Goal: Register for event/course

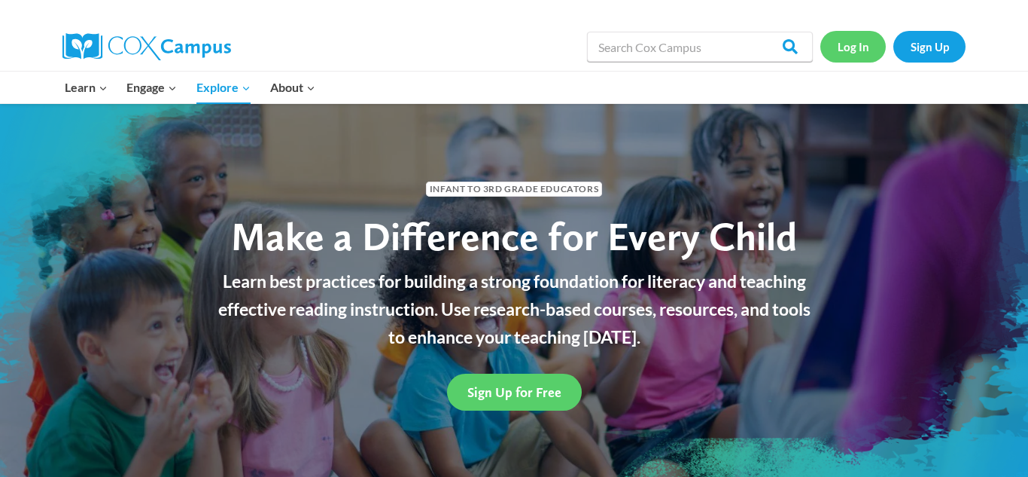
click at [850, 41] on link "Log In" at bounding box center [854, 46] width 66 height 31
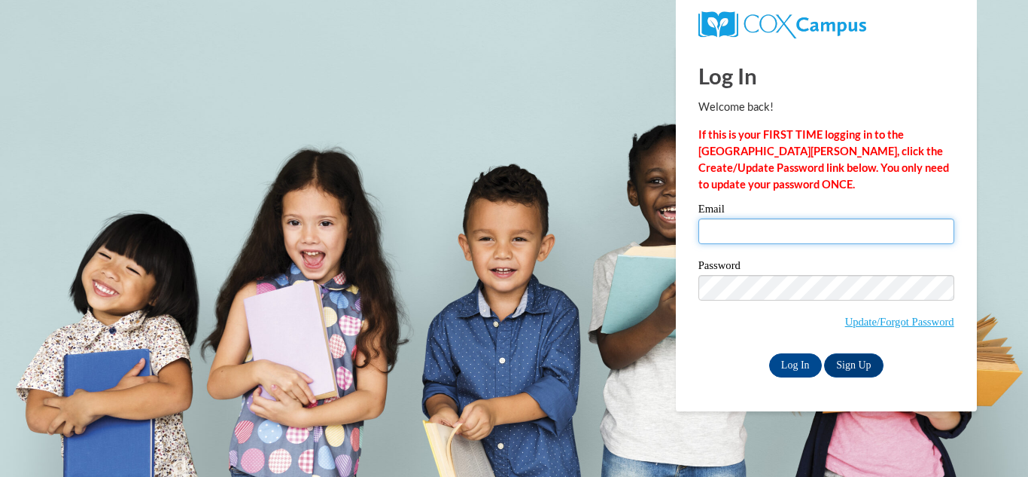
click at [799, 227] on input "Email" at bounding box center [827, 231] width 256 height 26
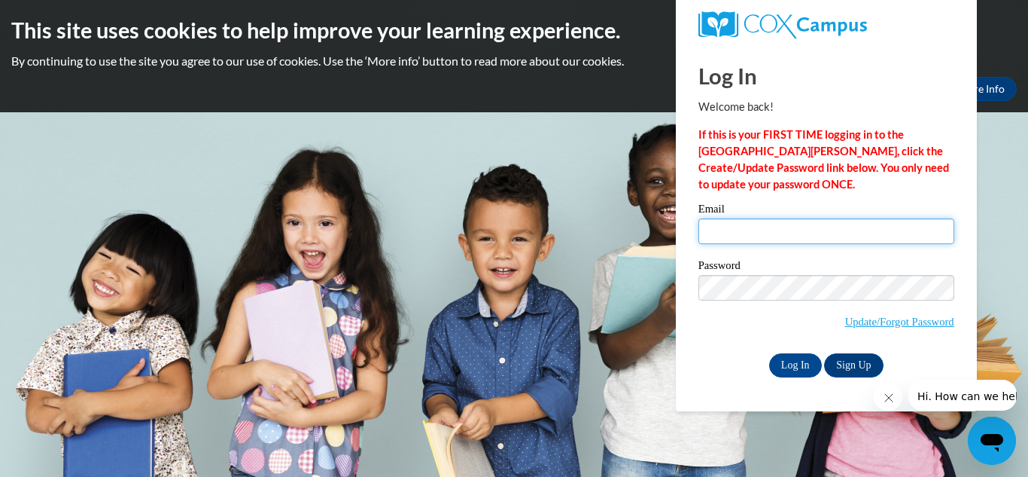
type input "Kacievidal@gmail.com"
click at [769, 353] on input "Log In" at bounding box center [795, 365] width 53 height 24
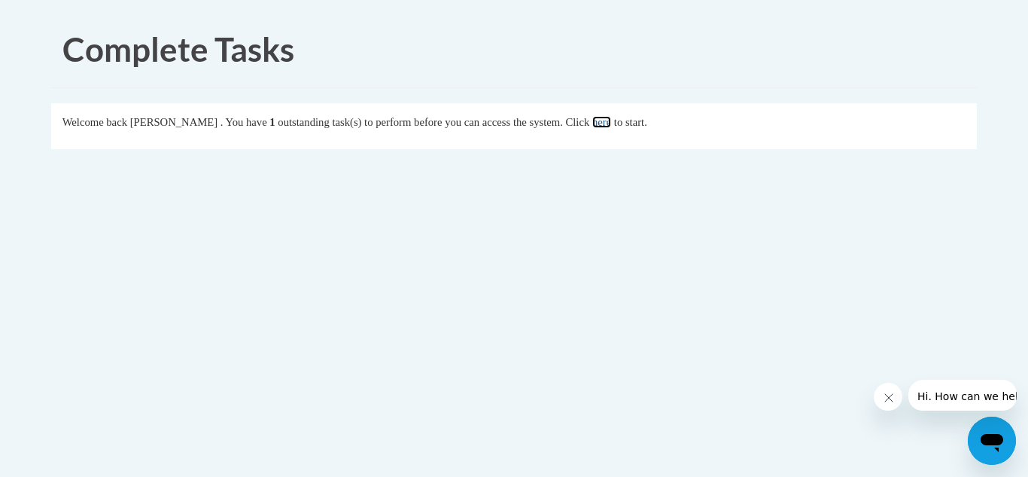
click at [611, 126] on link "here" at bounding box center [602, 122] width 19 height 12
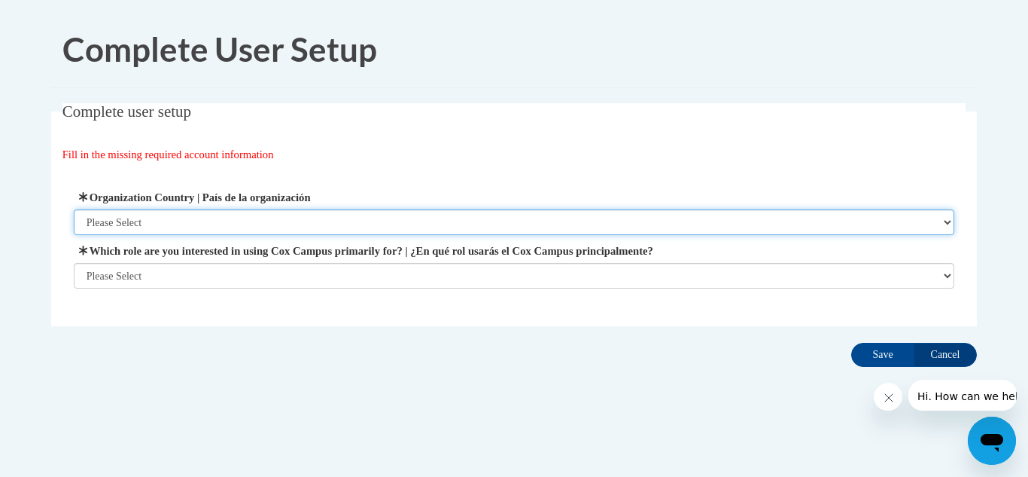
click at [158, 226] on select "Please Select United States | Estados Unidos Outside of the United States | Fue…" at bounding box center [515, 222] width 882 height 26
select select "ad49bcad-a171-4b2e-b99c-48b446064914"
click at [74, 209] on select "Please Select United States | Estados Unidos Outside of the United States | Fue…" at bounding box center [515, 222] width 882 height 26
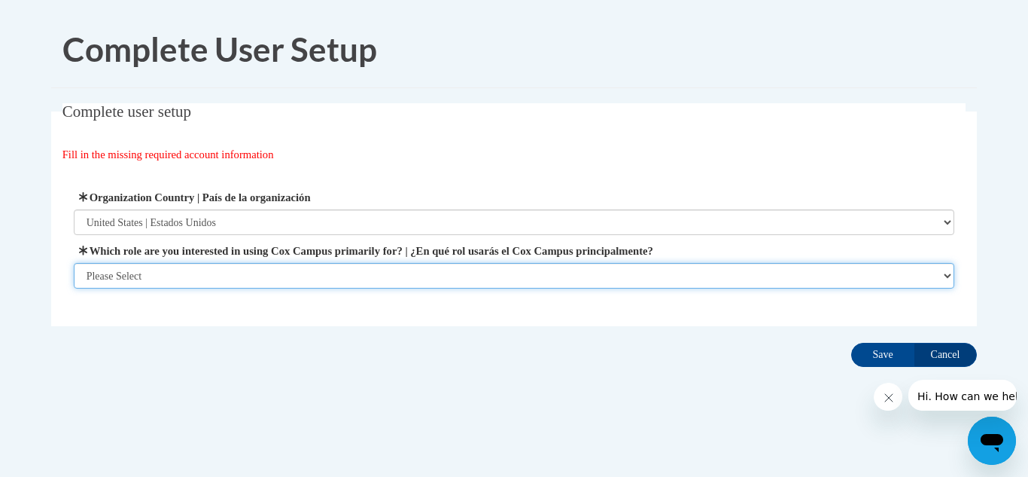
click at [180, 279] on select "Please Select College/University | Colegio/Universidad Community/Nonprofit Part…" at bounding box center [515, 276] width 882 height 26
select select "fbf2d438-af2f-41f8-98f1-81c410e29de3"
click at [74, 288] on select "Please Select College/University | Colegio/Universidad Community/Nonprofit Part…" at bounding box center [515, 276] width 882 height 26
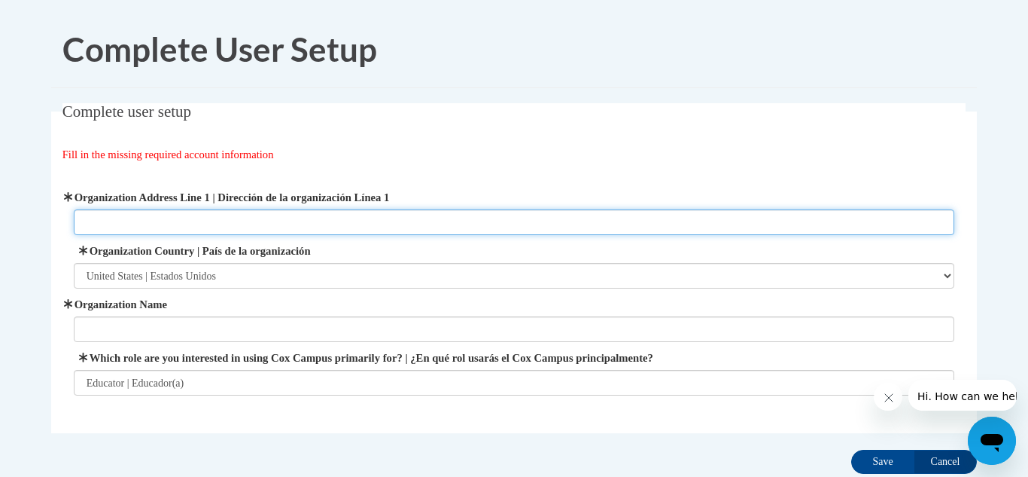
click at [212, 224] on input "Organization Address Line 1 | Dirección de la organización Línea 1" at bounding box center [515, 222] width 882 height 26
paste input "6480 SW Nyberg Ln, Tualatin, OR 97062"
type input "6480 SW Nyberg Ln, Tualatin, OR 97062"
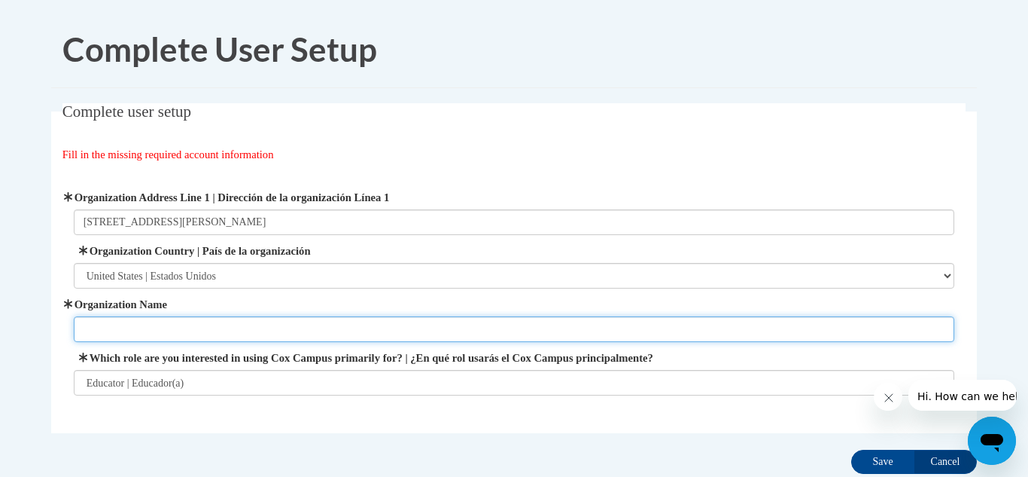
click at [321, 340] on input "Organization Name" at bounding box center [515, 329] width 882 height 26
type input "cadence academy preschool"
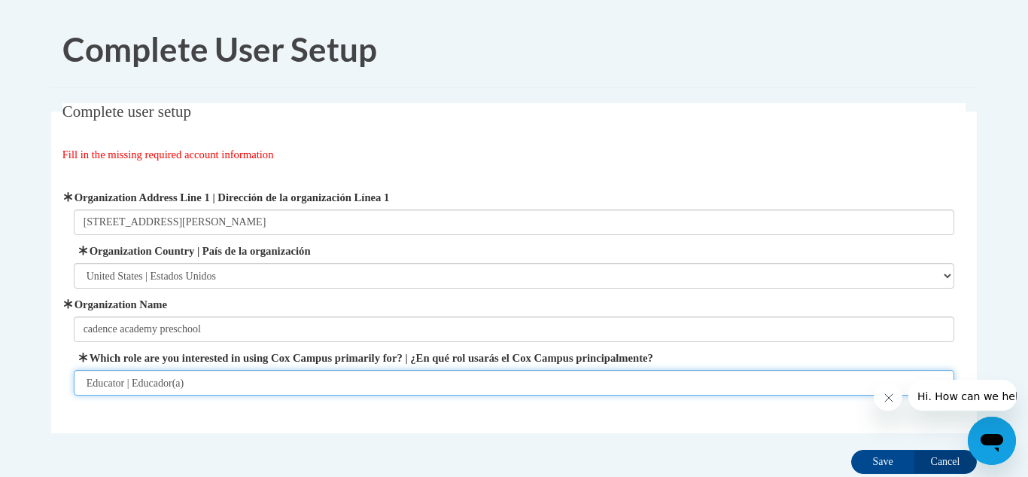
click at [271, 386] on select "Please Select College/University | Colegio/Universidad Community/Nonprofit Part…" at bounding box center [515, 383] width 882 height 26
click at [74, 370] on select "Please Select College/University | Colegio/Universidad Community/Nonprofit Part…" at bounding box center [515, 383] width 882 height 26
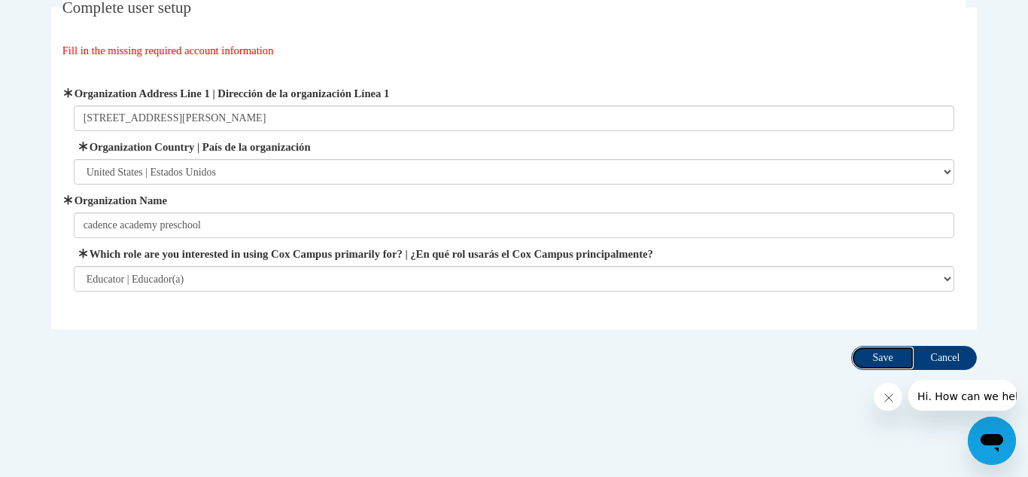
click at [888, 349] on input "Save" at bounding box center [883, 358] width 63 height 24
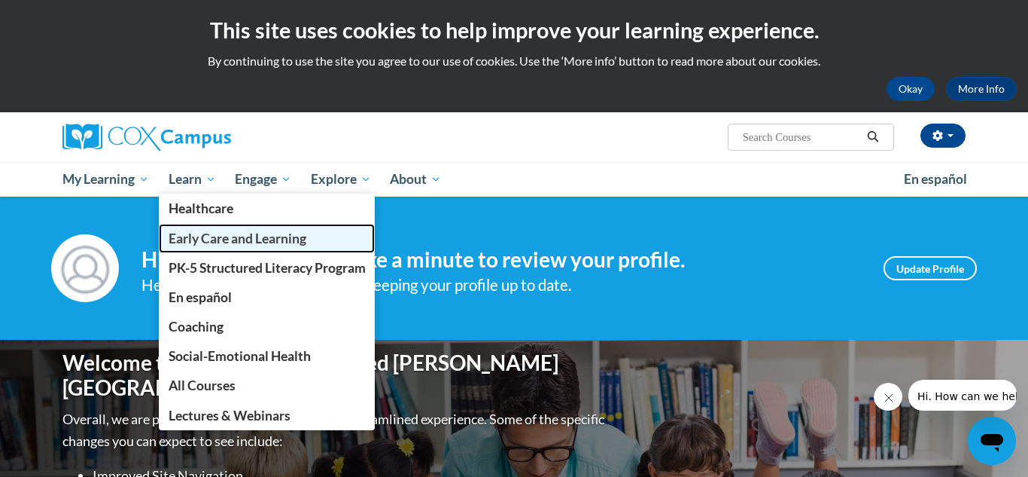
click at [220, 240] on span "Early Care and Learning" at bounding box center [238, 238] width 138 height 16
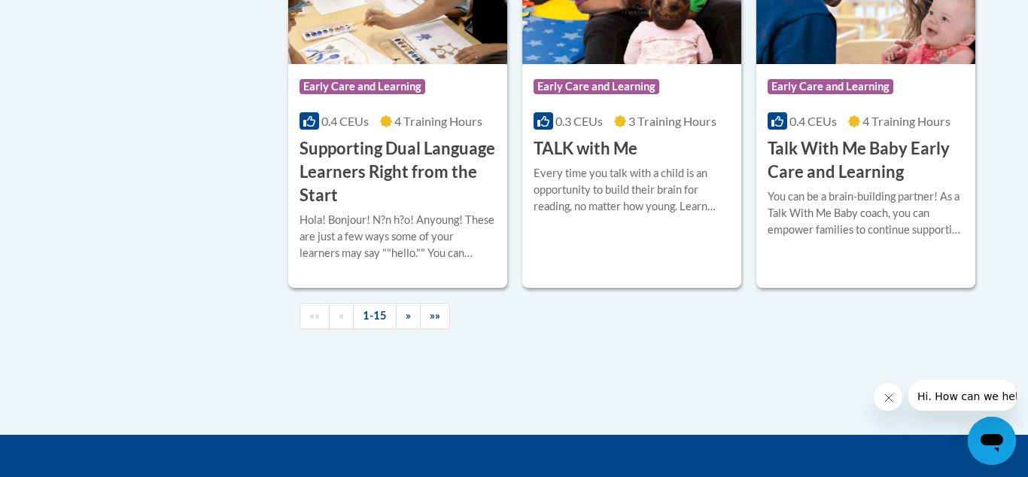
scroll to position [2310, 0]
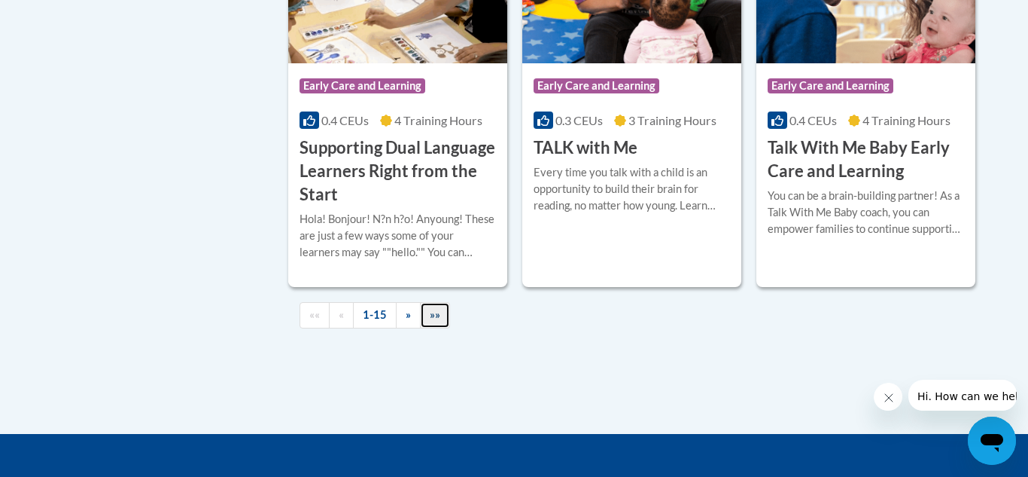
click at [436, 321] on span "»»" at bounding box center [435, 314] width 11 height 13
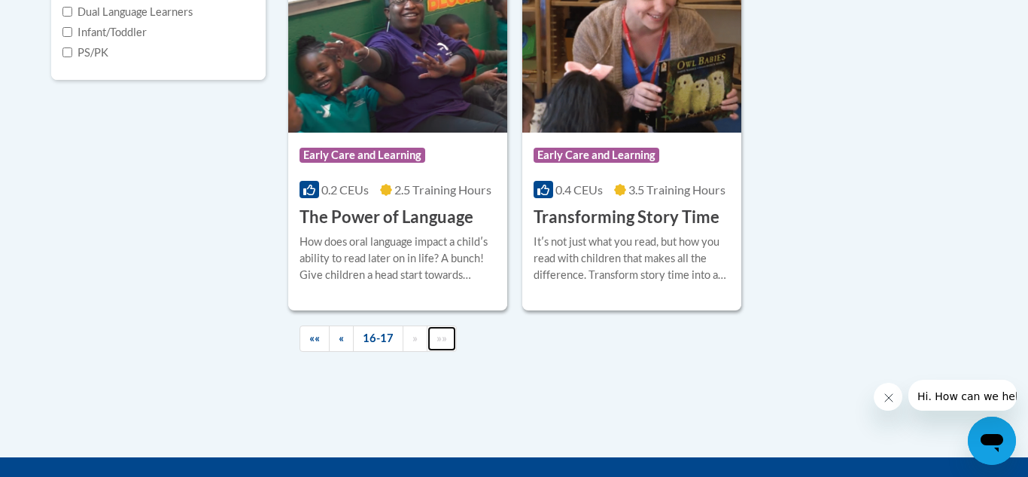
scroll to position [612, 0]
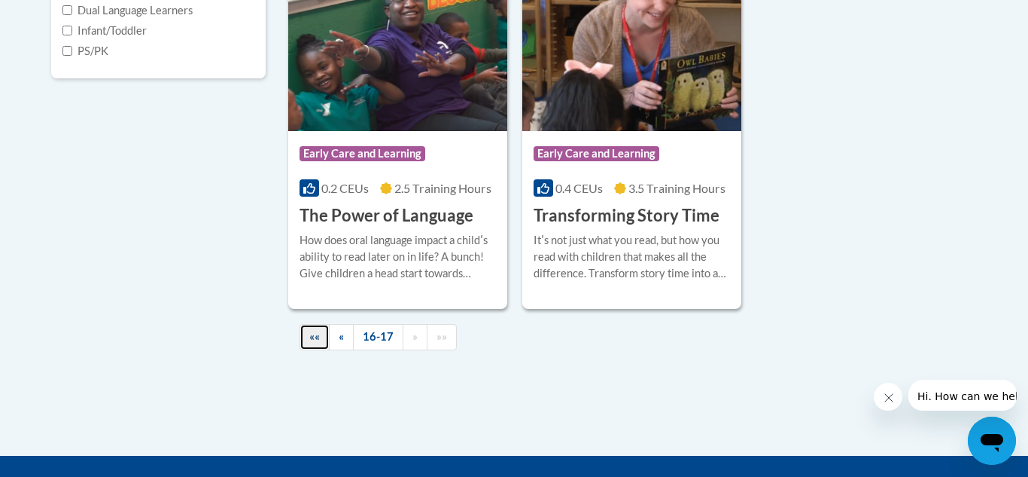
click at [314, 340] on span "««" at bounding box center [314, 336] width 11 height 13
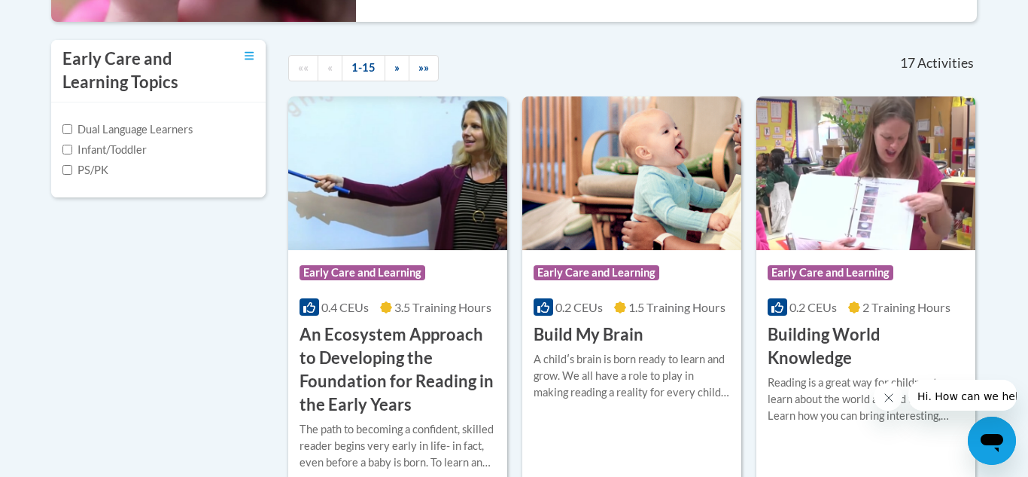
scroll to position [495, 0]
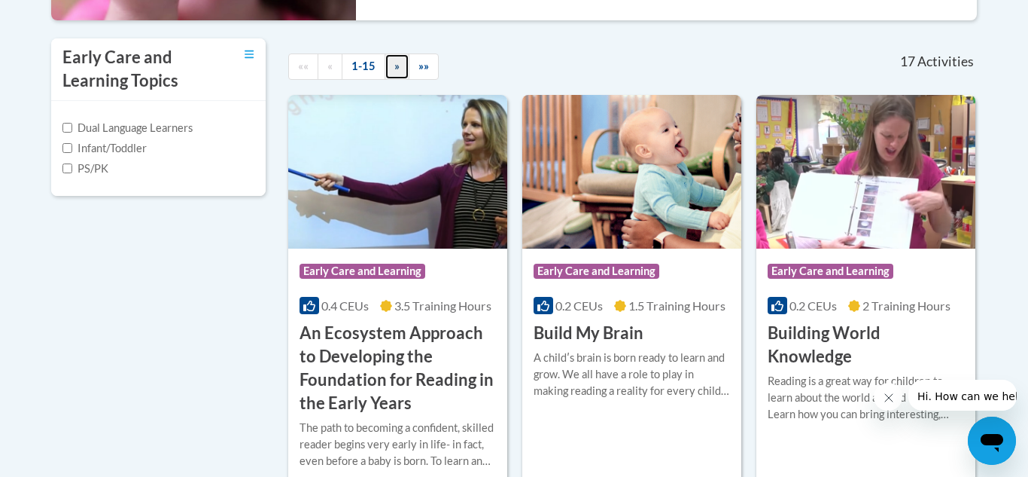
click at [396, 67] on span "»" at bounding box center [397, 65] width 5 height 13
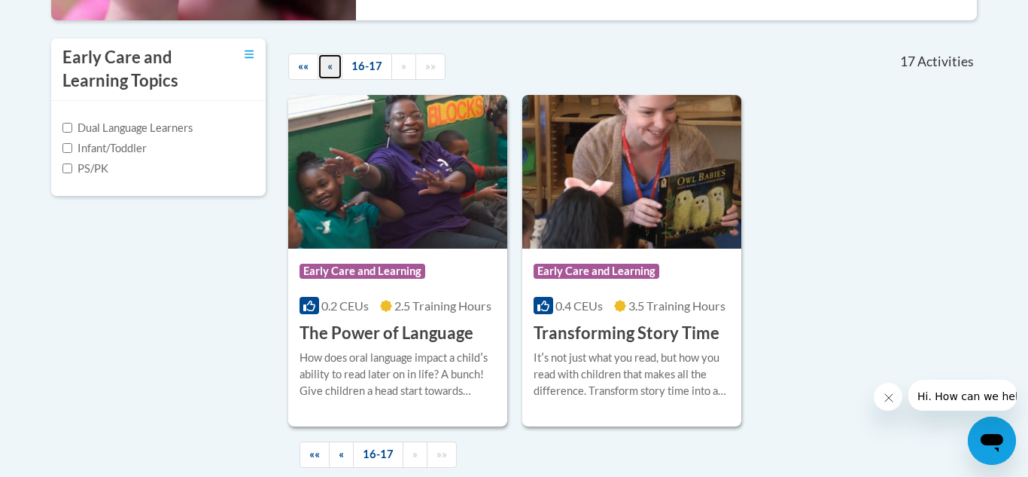
click at [326, 66] on link "«" at bounding box center [330, 66] width 25 height 26
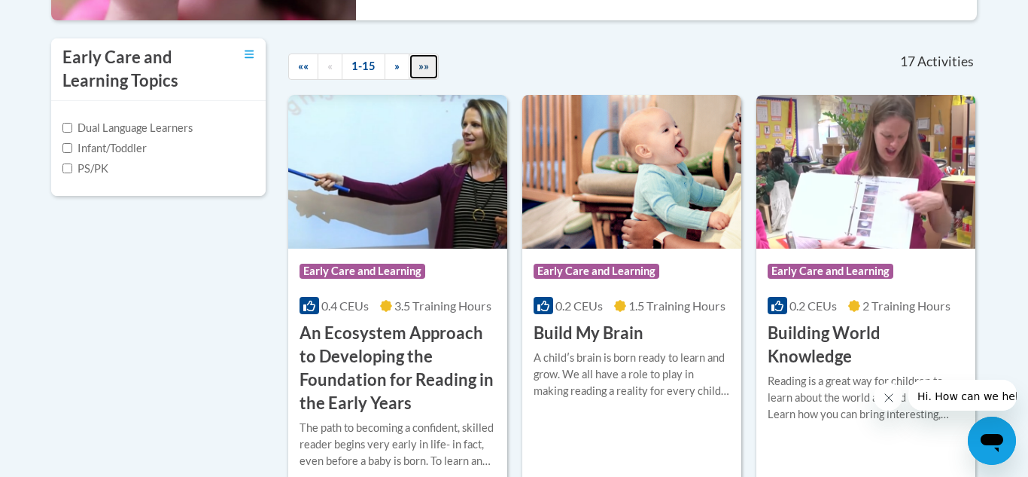
click at [428, 69] on span "»»" at bounding box center [424, 65] width 11 height 13
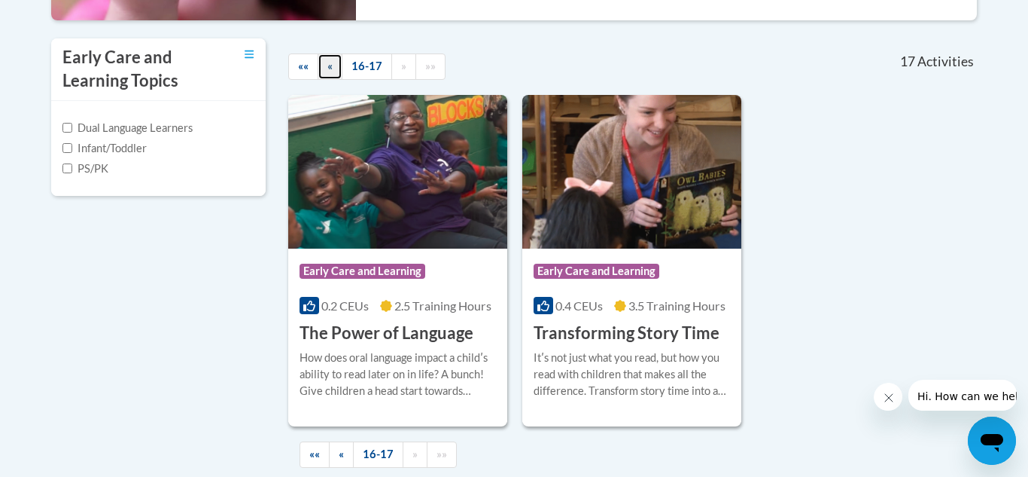
click at [328, 69] on span "«" at bounding box center [330, 65] width 5 height 13
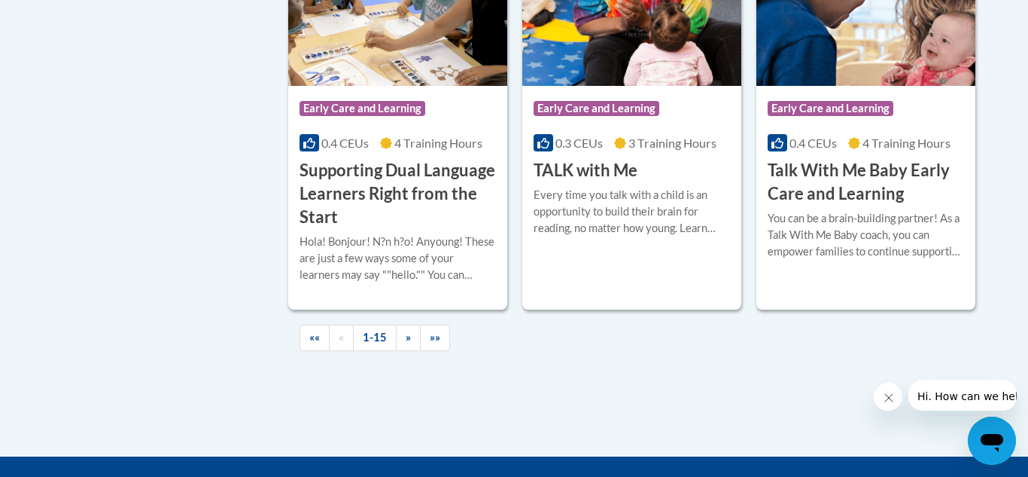
scroll to position [2293, 0]
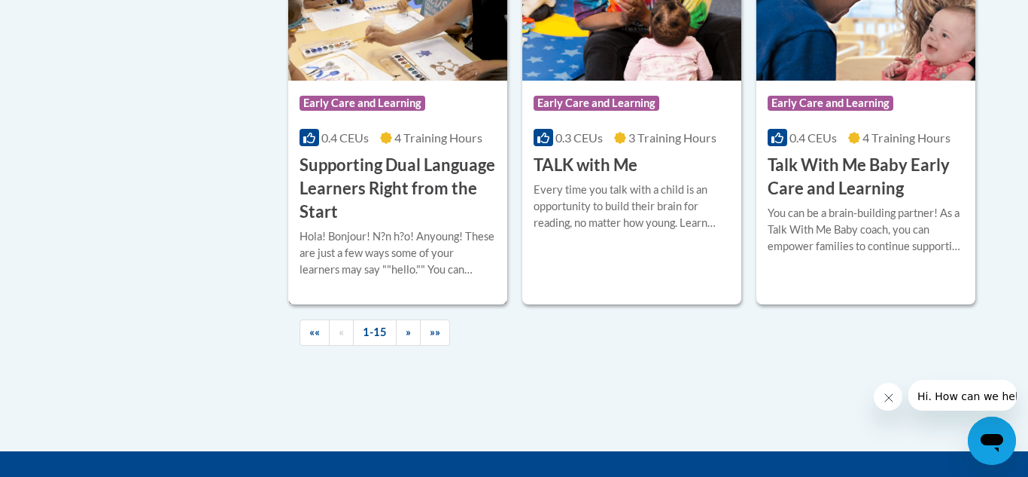
click at [440, 122] on div "Course Category: Early Care and Learning" at bounding box center [398, 105] width 197 height 34
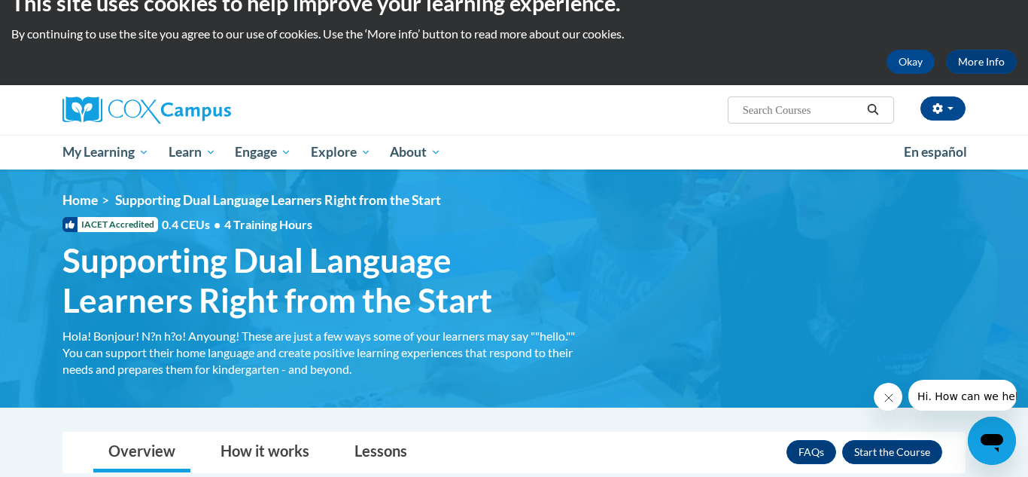
scroll to position [20, 0]
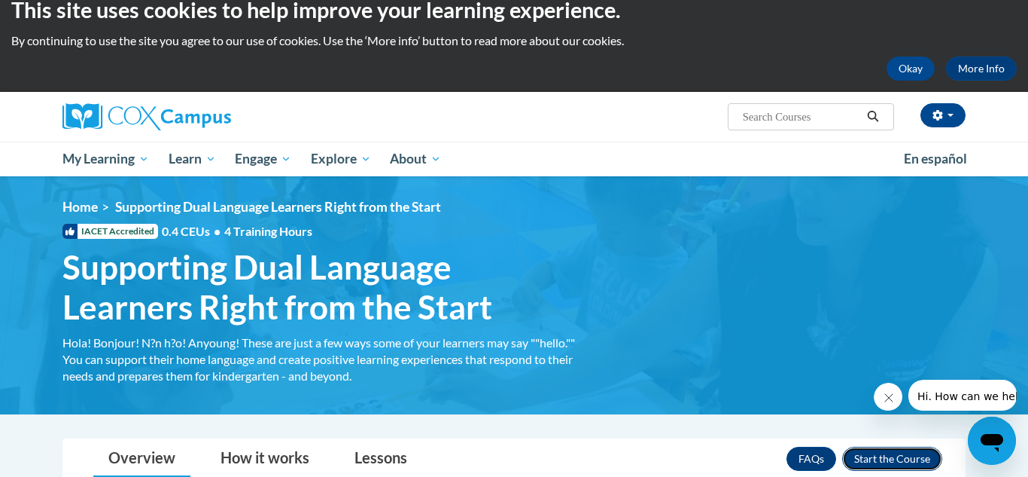
click at [897, 462] on button "Enroll" at bounding box center [893, 458] width 100 height 24
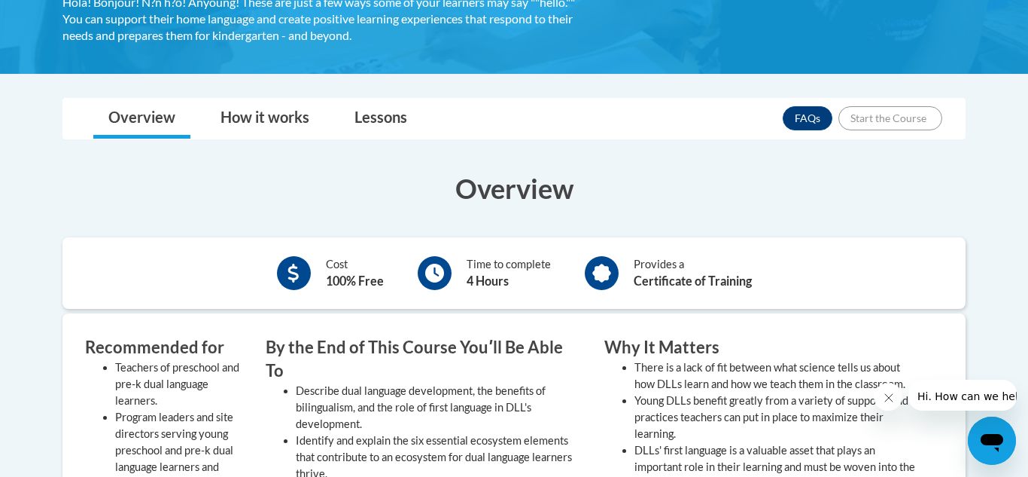
scroll to position [367, 0]
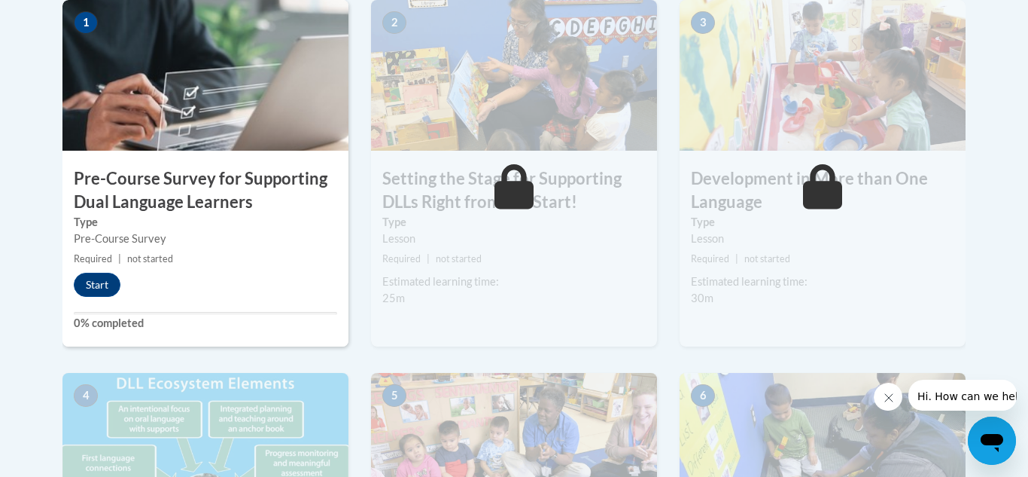
scroll to position [547, 0]
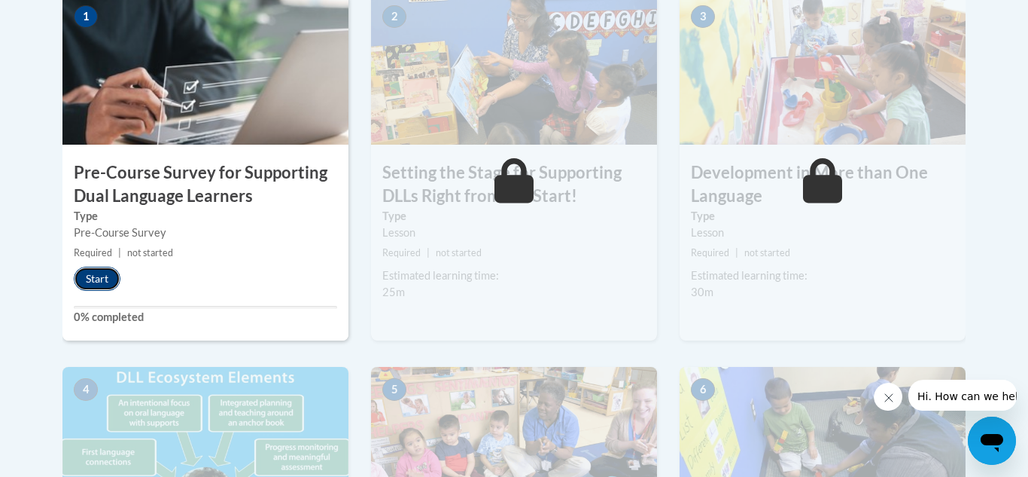
click at [95, 267] on button "Start" at bounding box center [97, 279] width 47 height 24
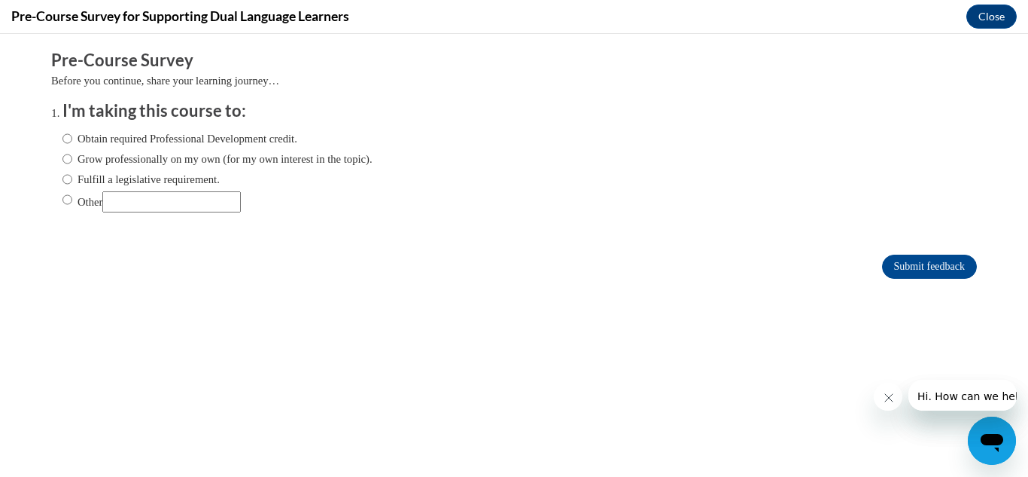
scroll to position [0, 0]
click at [184, 140] on label "Obtain required Professional Development credit." at bounding box center [179, 138] width 235 height 17
click at [72, 140] on input "Obtain required Professional Development credit." at bounding box center [67, 138] width 10 height 17
radio input "true"
click at [964, 263] on input "Submit feedback" at bounding box center [929, 266] width 95 height 24
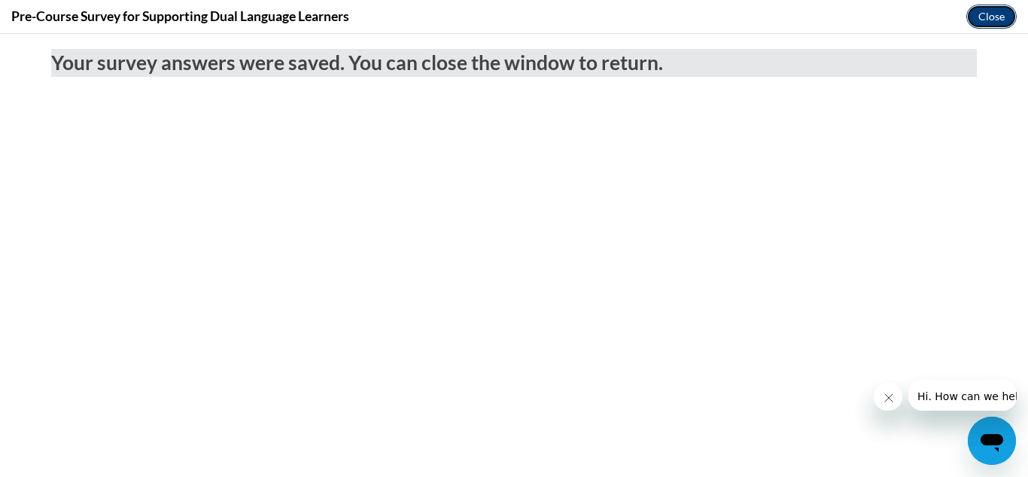
click at [1010, 18] on button "Close" at bounding box center [992, 17] width 50 height 24
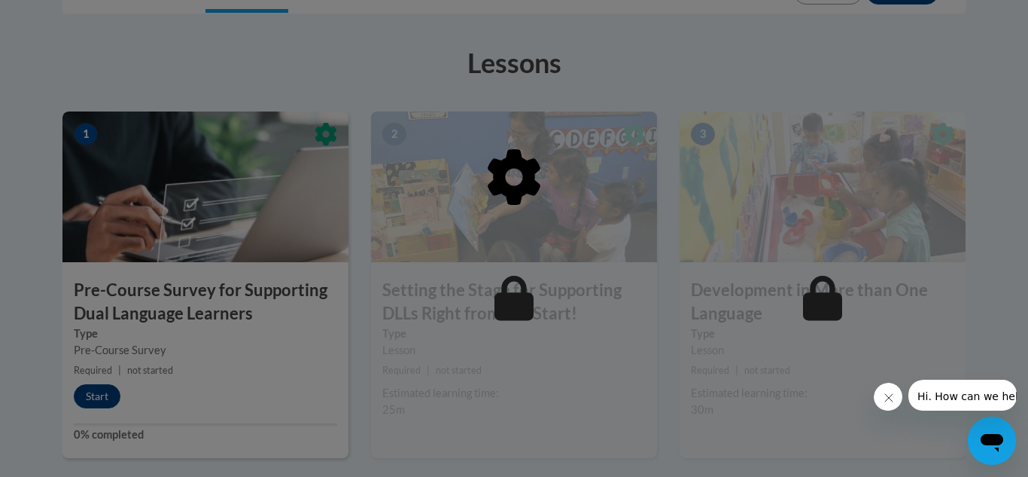
scroll to position [431, 0]
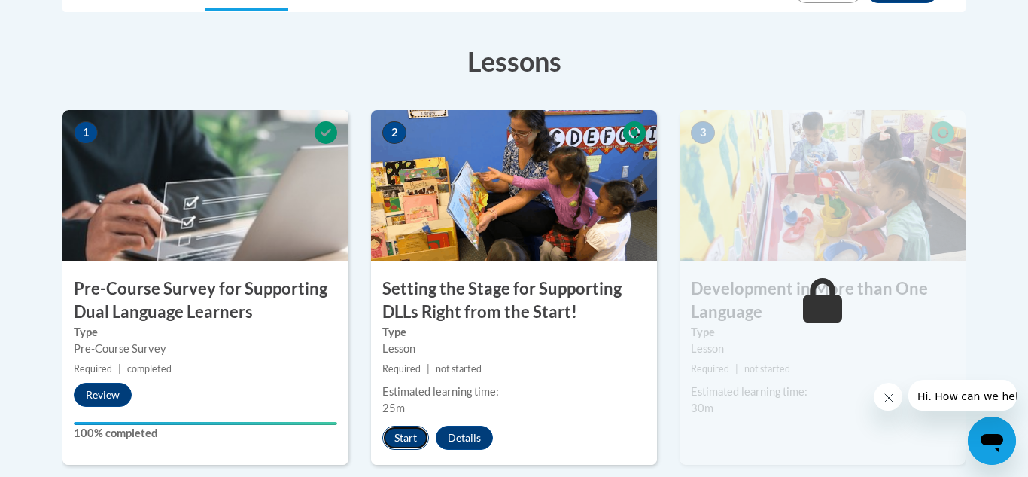
click at [406, 446] on button "Start" at bounding box center [405, 437] width 47 height 24
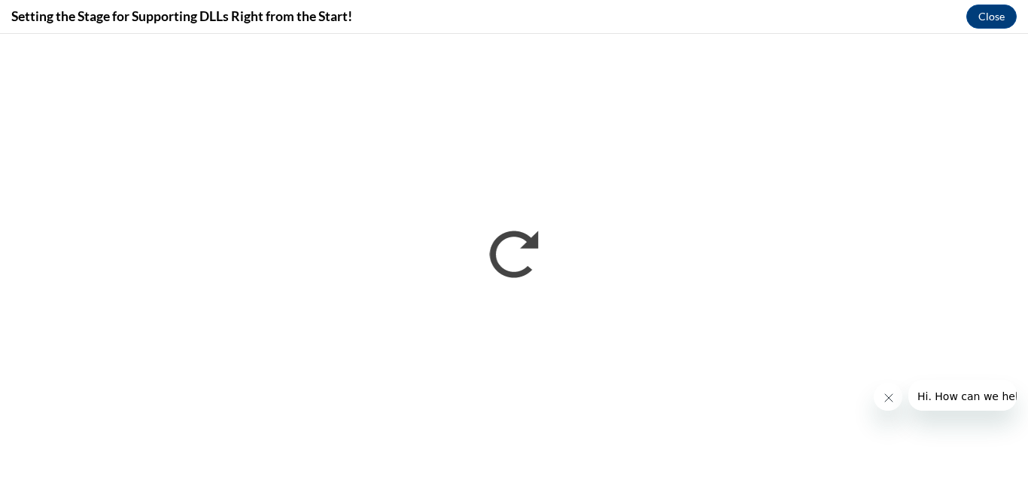
scroll to position [0, 0]
click at [889, 392] on icon "Close message from company" at bounding box center [889, 397] width 12 height 12
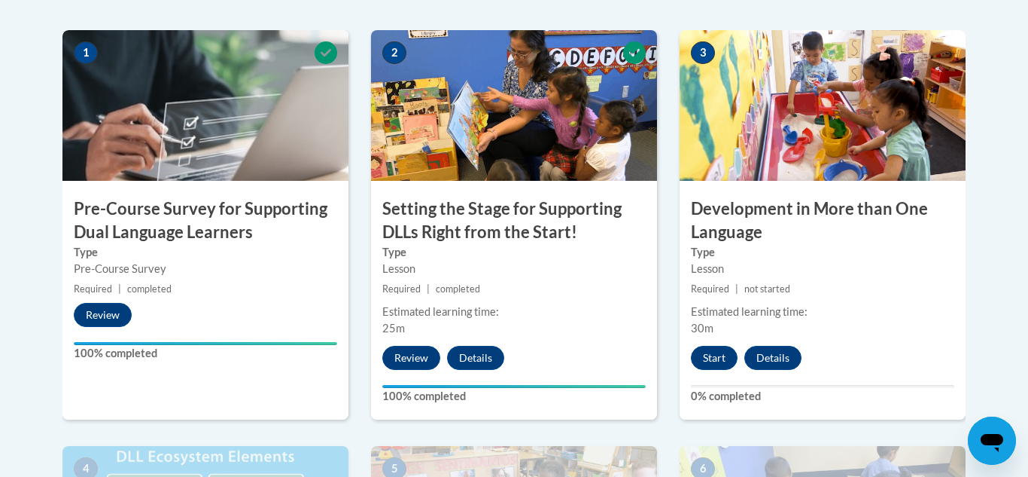
scroll to position [513, 0]
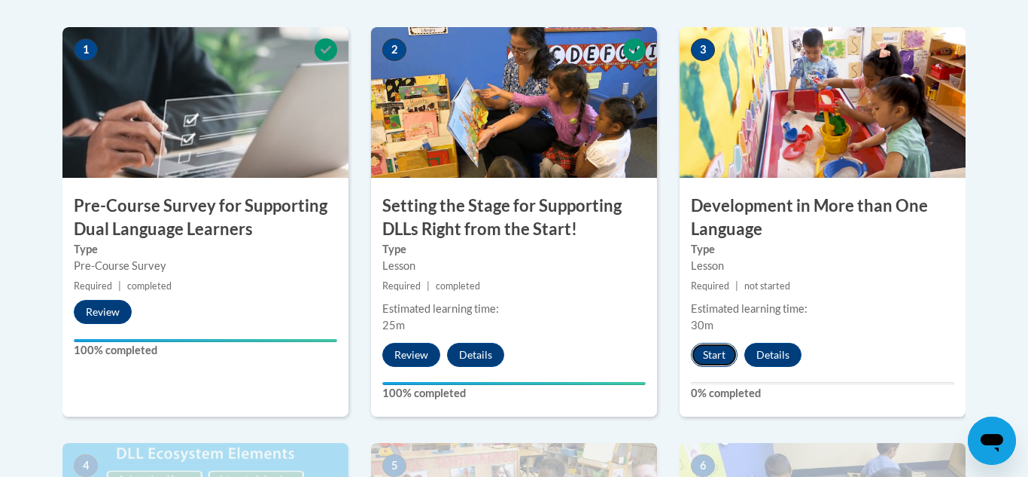
click at [720, 358] on button "Start" at bounding box center [714, 355] width 47 height 24
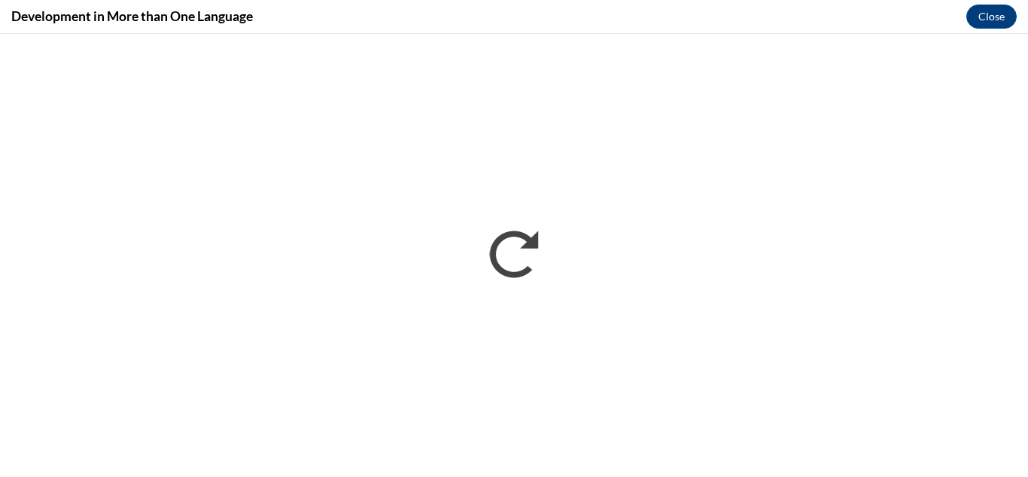
scroll to position [0, 0]
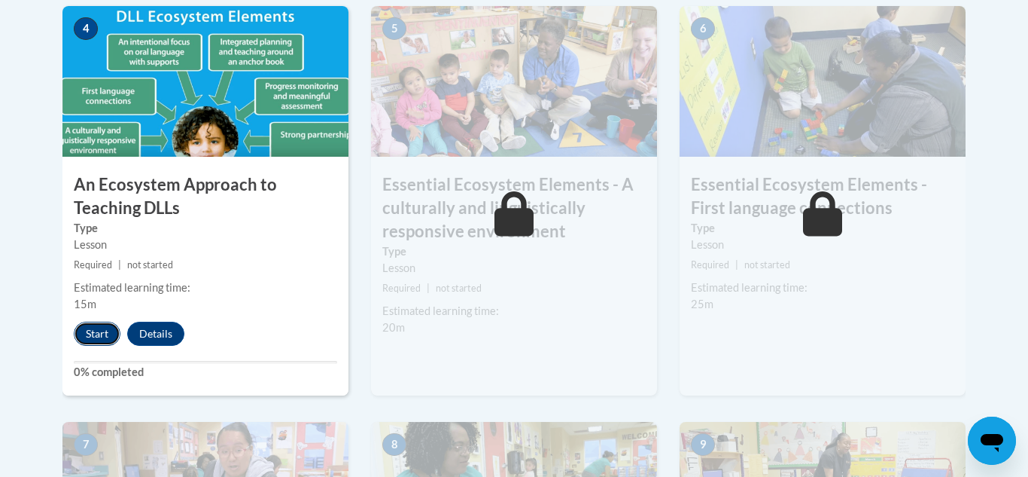
click at [103, 336] on button "Start" at bounding box center [97, 333] width 47 height 24
